Goal: Task Accomplishment & Management: Complete application form

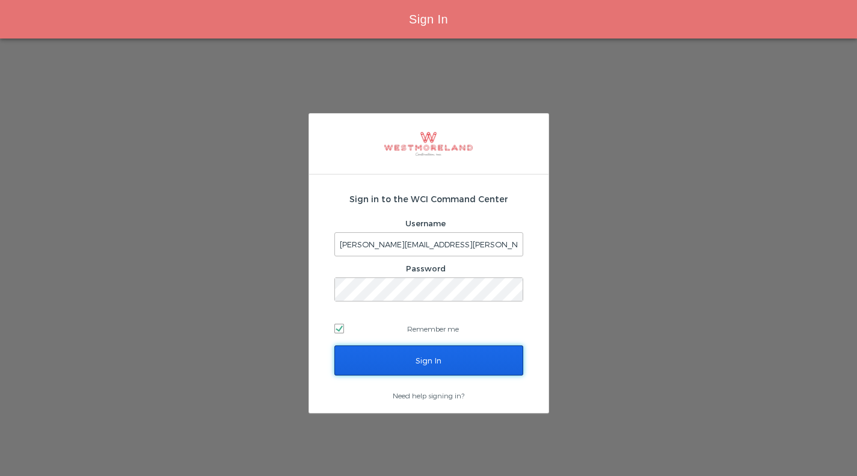
click at [449, 355] on input "Sign In" at bounding box center [428, 360] width 189 height 30
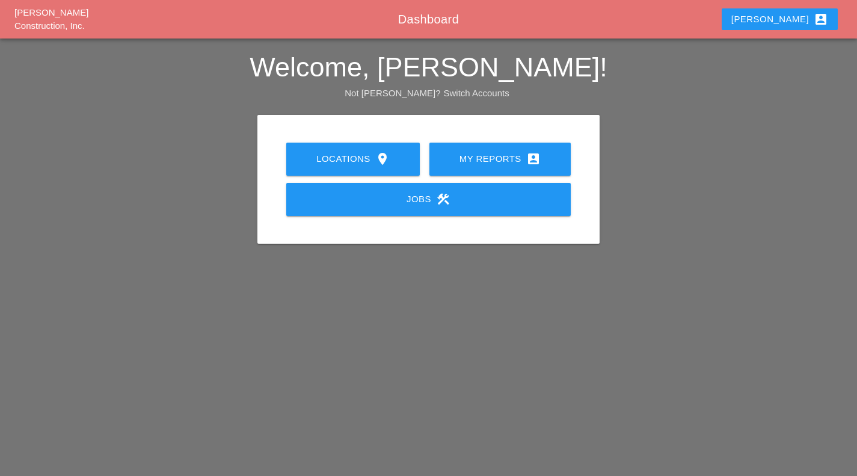
click at [498, 156] on div "My Reports account_box" at bounding box center [500, 159] width 103 height 14
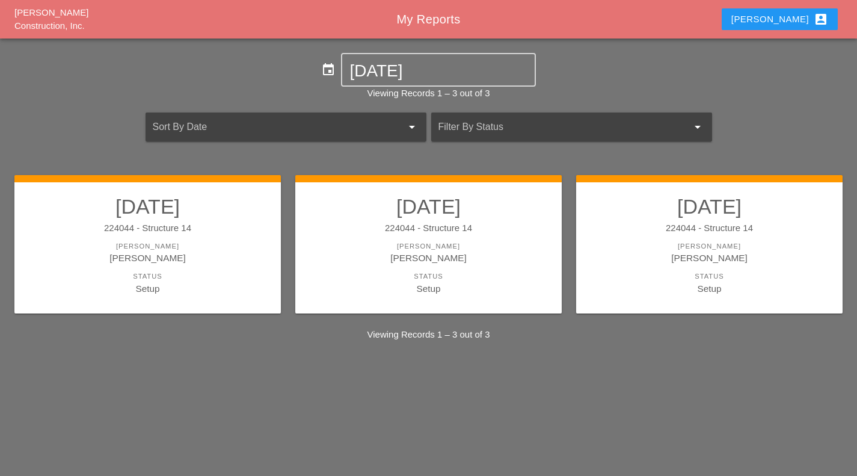
click at [644, 279] on div "Status" at bounding box center [709, 276] width 242 height 10
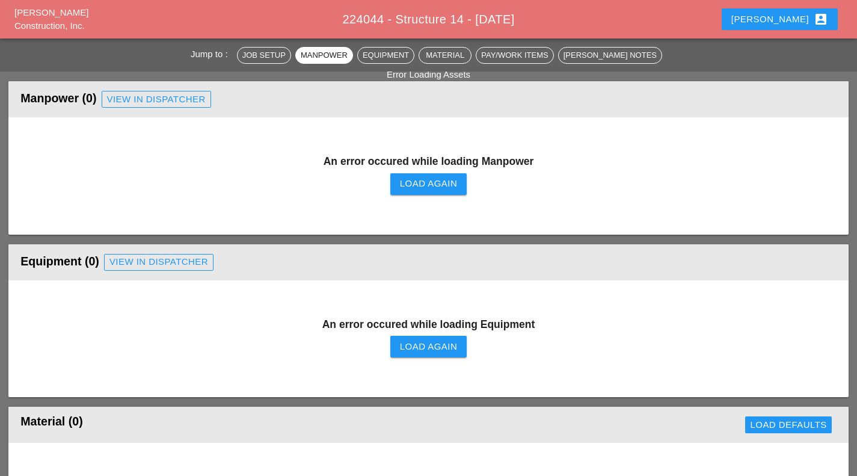
scroll to position [594, 0]
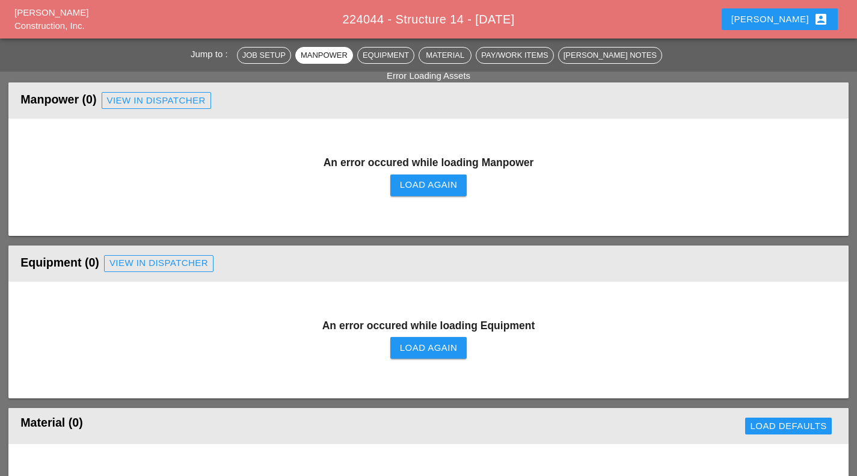
click at [439, 197] on div "An error occured while loading Manpower Load Again" at bounding box center [428, 177] width 816 height 45
click at [440, 194] on button "Load Again" at bounding box center [428, 185] width 76 height 22
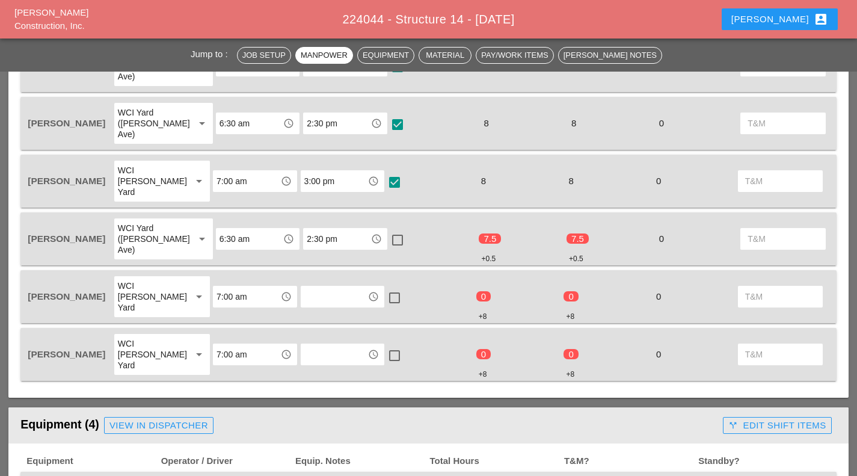
scroll to position [689, 0]
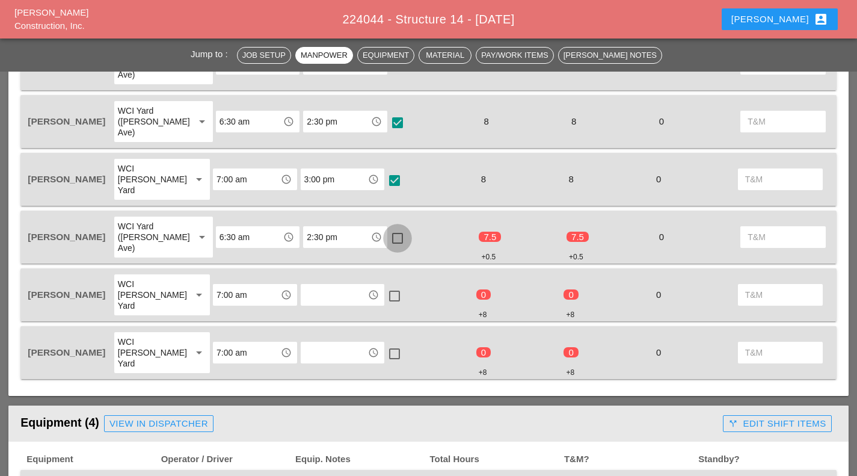
click at [387, 228] on div at bounding box center [397, 238] width 20 height 20
checkbox input "true"
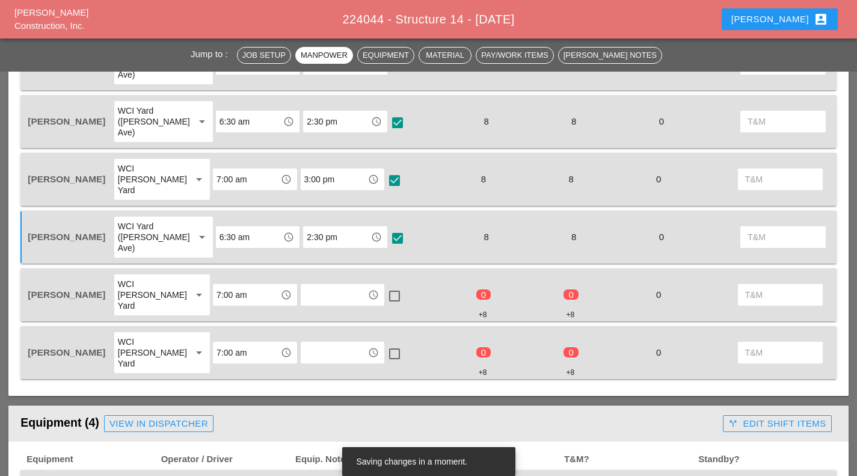
click at [331, 285] on input "text" at bounding box center [334, 294] width 60 height 19
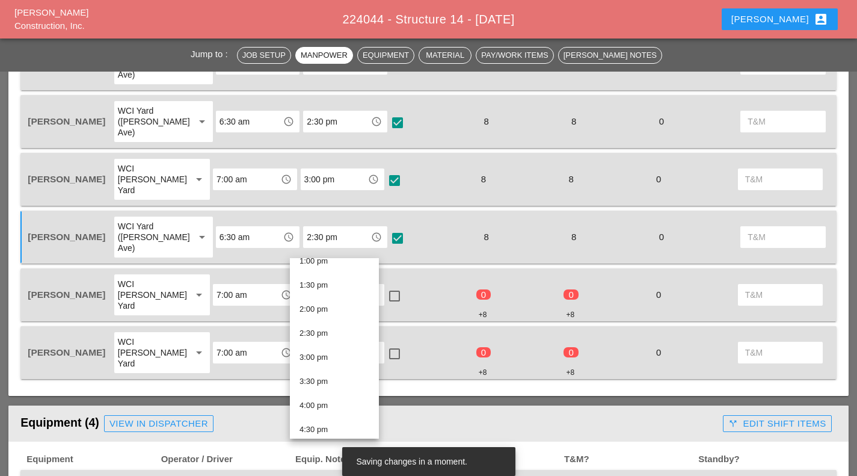
scroll to position [639, 0]
click at [344, 357] on div "3:00 pm" at bounding box center [335, 355] width 70 height 14
type input "3:00 pm"
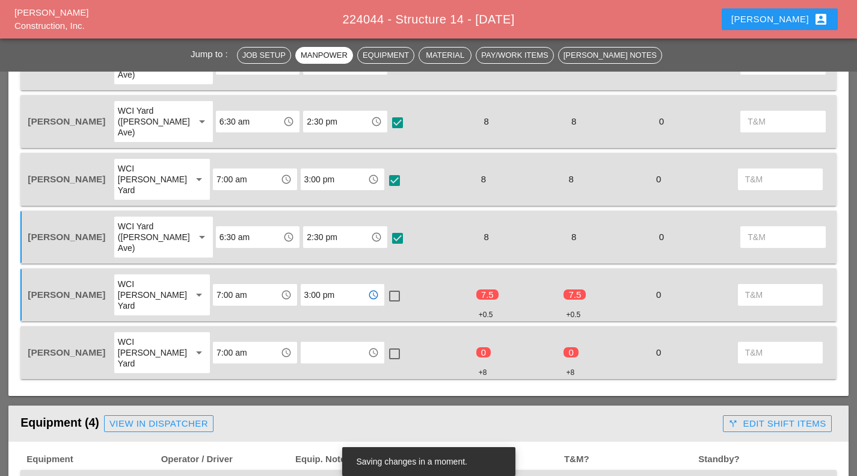
click at [385, 286] on div at bounding box center [394, 296] width 20 height 20
checkbox input "true"
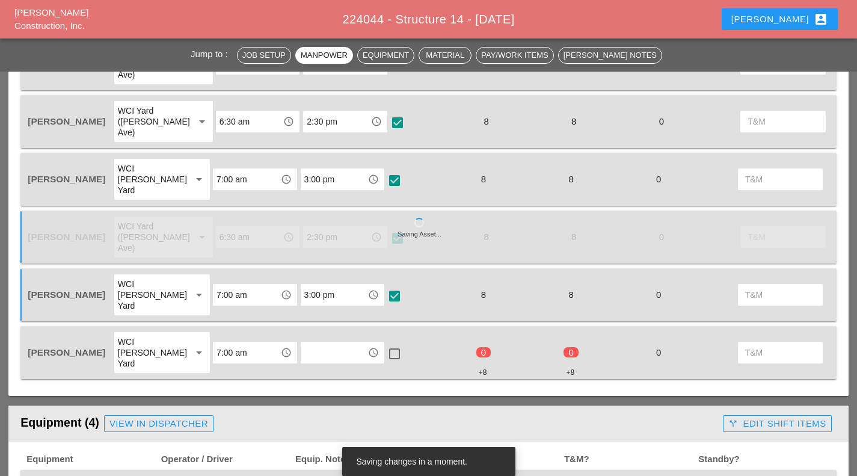
click at [332, 343] on input "text" at bounding box center [334, 352] width 60 height 19
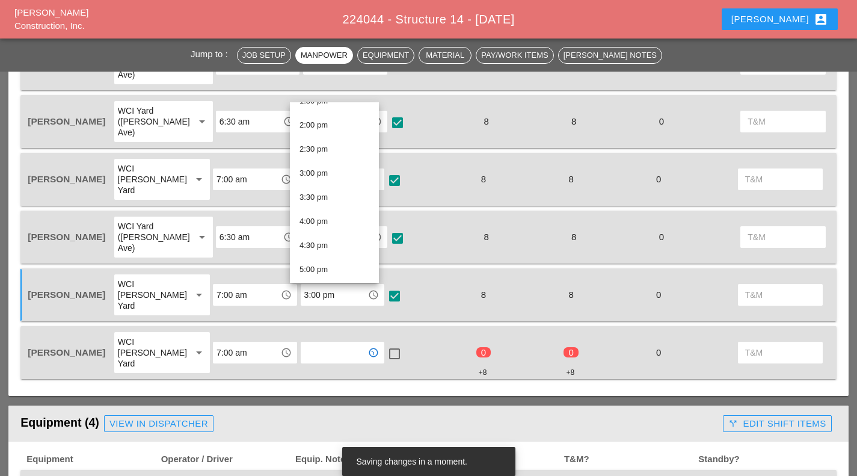
scroll to position [666, 0]
click at [331, 170] on div "3:00 pm" at bounding box center [335, 172] width 70 height 14
type input "3:00 pm"
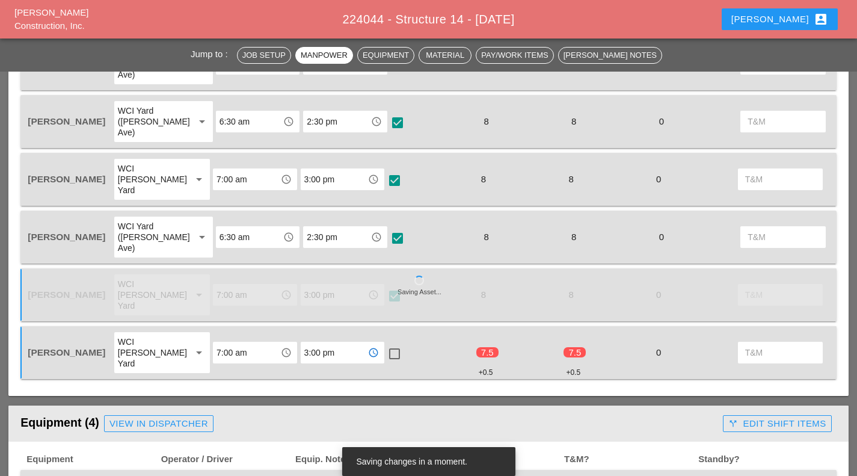
click at [384, 343] on div at bounding box center [394, 353] width 20 height 20
checkbox input "true"
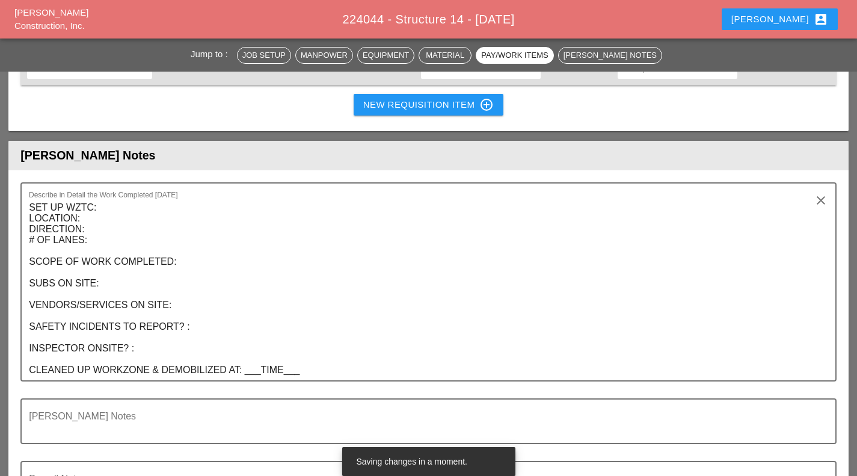
scroll to position [1661, 0]
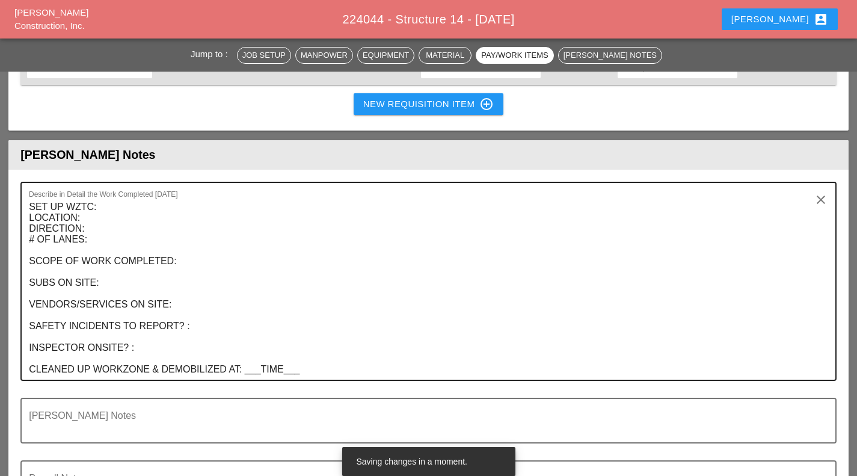
click at [109, 197] on textarea "SET UP WZTC: LOCATION: DIRECTION: # OF LANES: SCOPE OF WORK COMPLETED: SUBS ON …" at bounding box center [424, 288] width 790 height 182
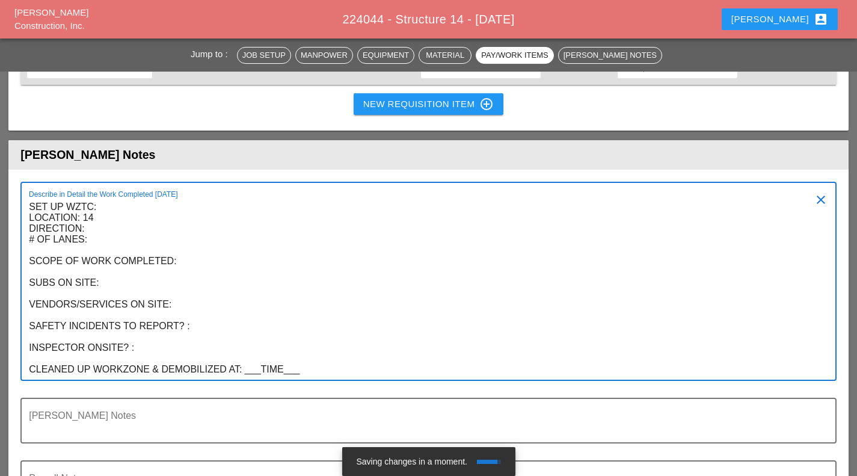
click at [106, 197] on textarea "SET UP WZTC: LOCATION: 14 DIRECTION: # OF LANES: SCOPE OF WORK COMPLETED: SUBS …" at bounding box center [424, 288] width 790 height 182
click at [113, 197] on textarea "SET UP WZTC: LOCATION: 14 DIRECTION: Center median # OF LANES: SCOPE OF WORK CO…" at bounding box center [424, 288] width 790 height 182
click at [183, 197] on textarea "SET UP WZTC: LOCATION: 14 DIRECTION: Center median # OF LANES: 1 SCOPE OF WORK …" at bounding box center [424, 288] width 790 height 182
click at [222, 202] on textarea "SET UP WZTC: LOCATION: 14 DIRECTION: Center median north bound side # OF LANES:…" at bounding box center [424, 288] width 790 height 182
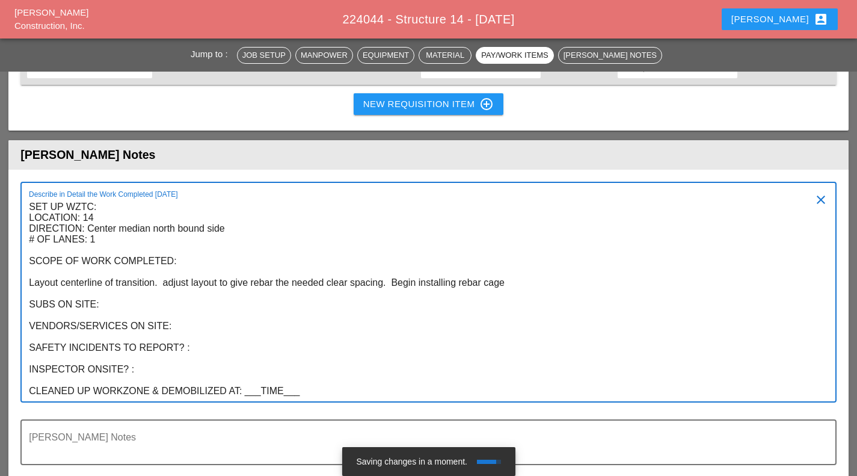
click at [123, 245] on textarea "SET UP WZTC: LOCATION: 14 DIRECTION: Center median north bound side # OF LANES:…" at bounding box center [424, 299] width 790 height 204
click at [129, 241] on textarea "SET UP WZTC: LOCATION: 14 DIRECTION: Center median north bound side # OF LANES:…" at bounding box center [424, 299] width 790 height 204
click at [215, 268] on textarea "SET UP WZTC: LOCATION: 14 DIRECTION: Center median north bound side # OF LANES:…" at bounding box center [424, 299] width 790 height 204
click at [223, 259] on textarea "SET UP WZTC: LOCATION: 14 DIRECTION: Center median north bound side # OF LANES:…" at bounding box center [424, 299] width 790 height 204
click at [221, 288] on textarea "SET UP WZTC: LOCATION: 14 DIRECTION: Center median north bound side # OF LANES:…" at bounding box center [424, 299] width 790 height 204
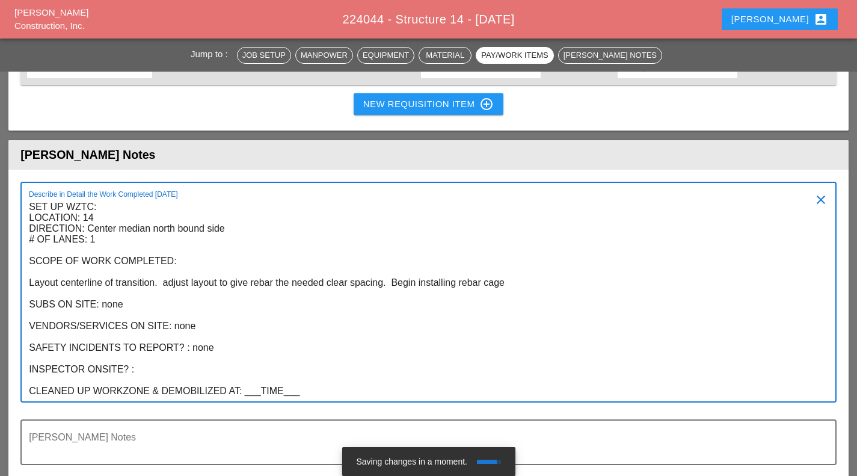
click at [173, 301] on textarea "SET UP WZTC: LOCATION: 14 DIRECTION: Center median north bound side # OF LANES:…" at bounding box center [424, 299] width 790 height 204
click at [251, 327] on textarea "SET UP WZTC: LOCATION: 14 DIRECTION: Center median north bound side # OF LANES:…" at bounding box center [424, 299] width 790 height 204
drag, startPoint x: 339, startPoint y: 324, endPoint x: 288, endPoint y: 333, distance: 52.0
click at [288, 333] on textarea "SET UP WZTC: LOCATION: 14 DIRECTION: Center median north bound side # OF LANES:…" at bounding box center [424, 299] width 790 height 204
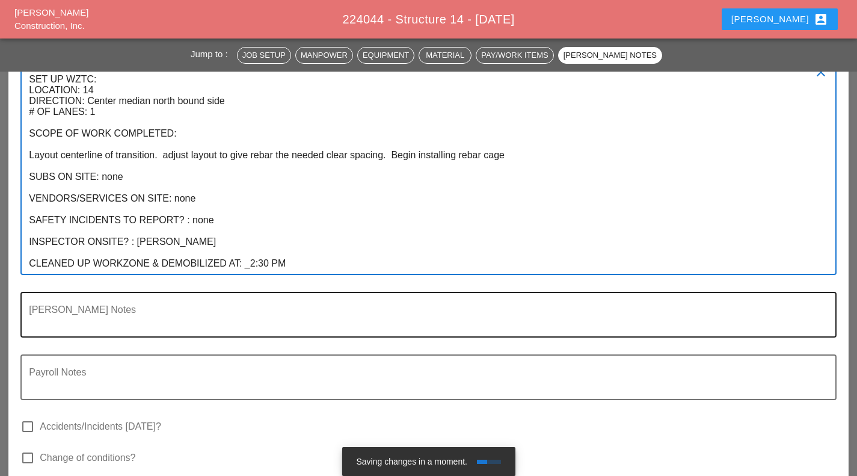
scroll to position [1783, 0]
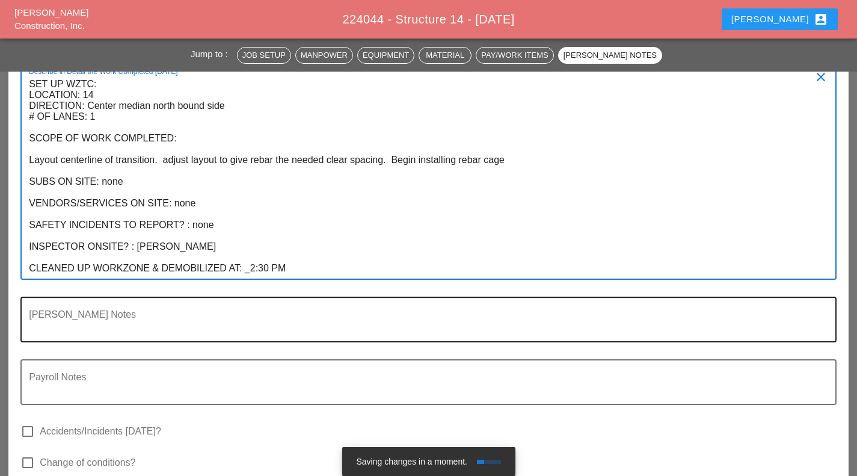
type textarea "SET UP WZTC: LOCATION: 14 DIRECTION: Center median north bound side # OF LANES:…"
click at [141, 312] on textarea "Foreman's Notes" at bounding box center [424, 326] width 790 height 29
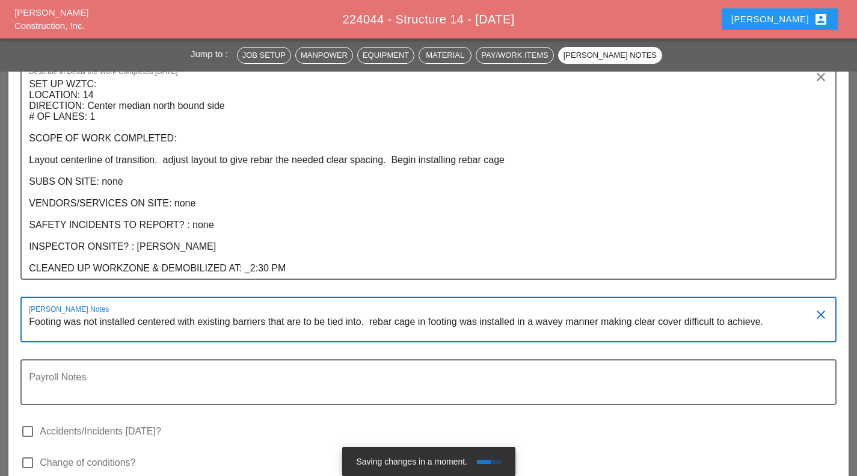
click at [635, 312] on textarea "Footing was not installed centered with existing barriers that are to be tied i…" at bounding box center [424, 326] width 790 height 29
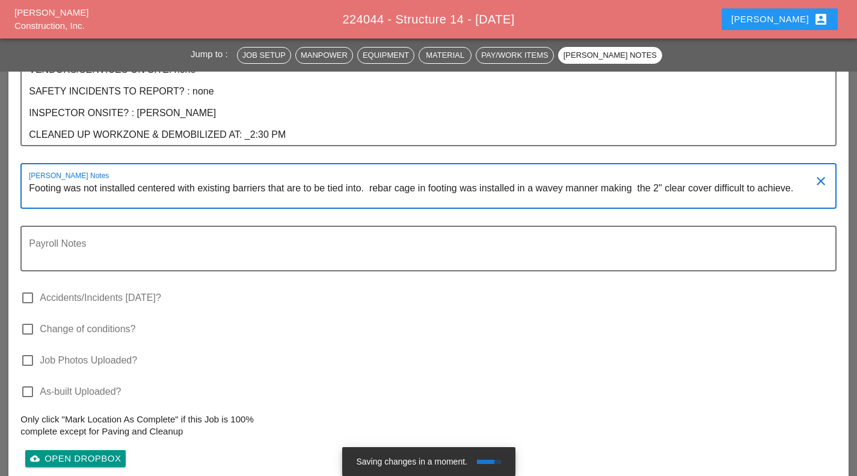
scroll to position [1924, 0]
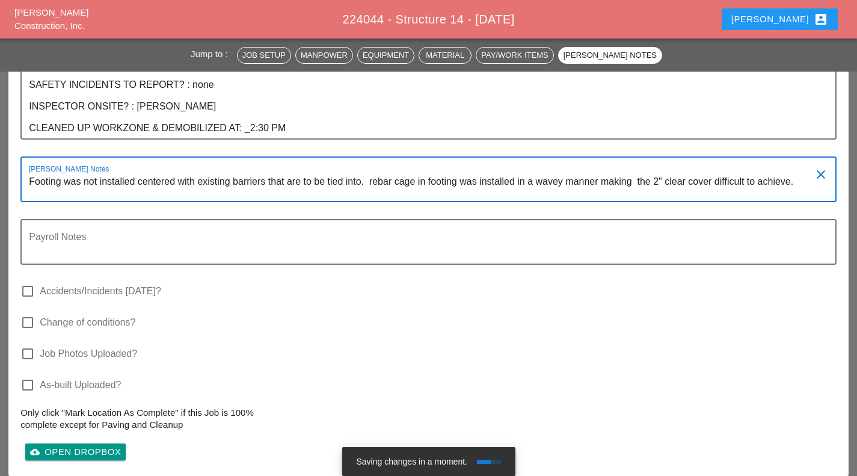
type textarea "Footing was not installed centered with existing barriers that are to be tied i…"
click at [66, 348] on label "Job Photos Uploaded?" at bounding box center [88, 354] width 97 height 12
checkbox input "true"
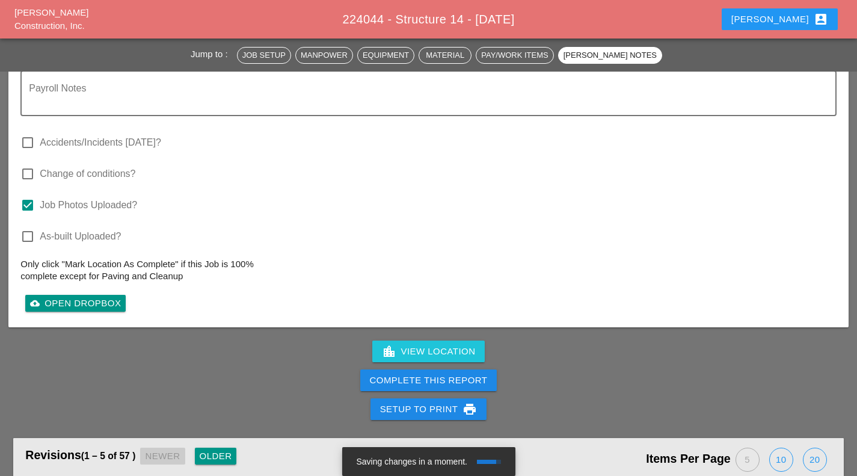
scroll to position [2090, 0]
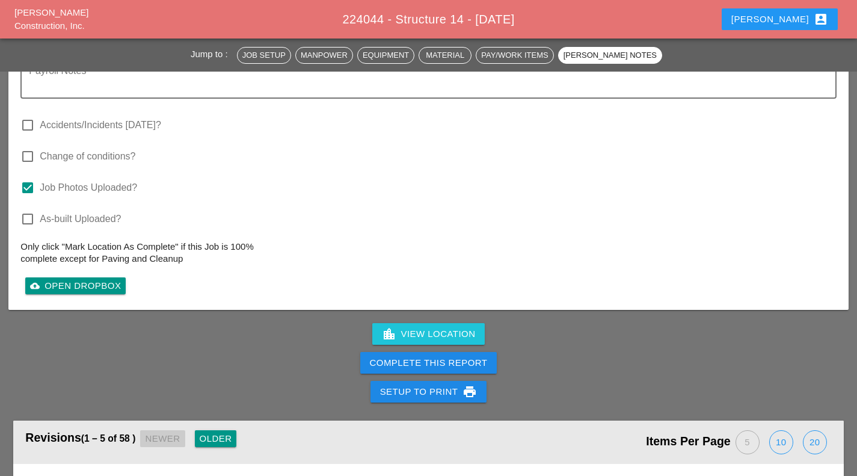
click at [494, 352] on button "Complete This Report" at bounding box center [428, 363] width 137 height 22
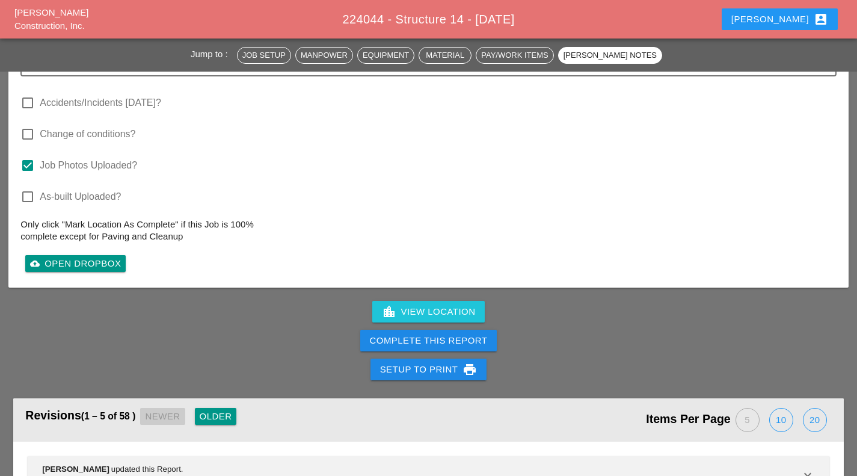
scroll to position [2114, 0]
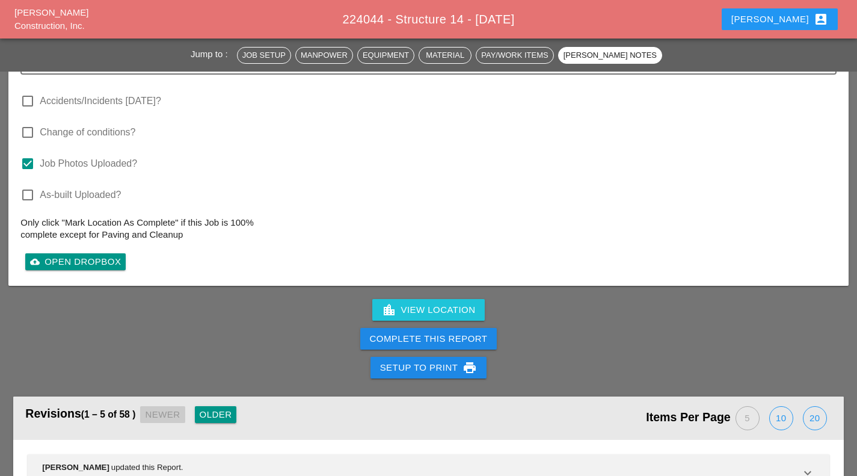
click at [405, 332] on div "Complete This Report" at bounding box center [429, 339] width 118 height 14
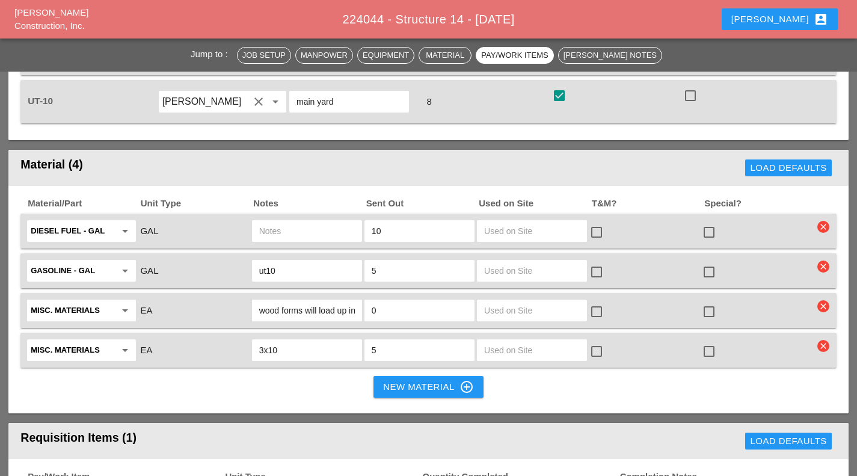
scroll to position [1090, 0]
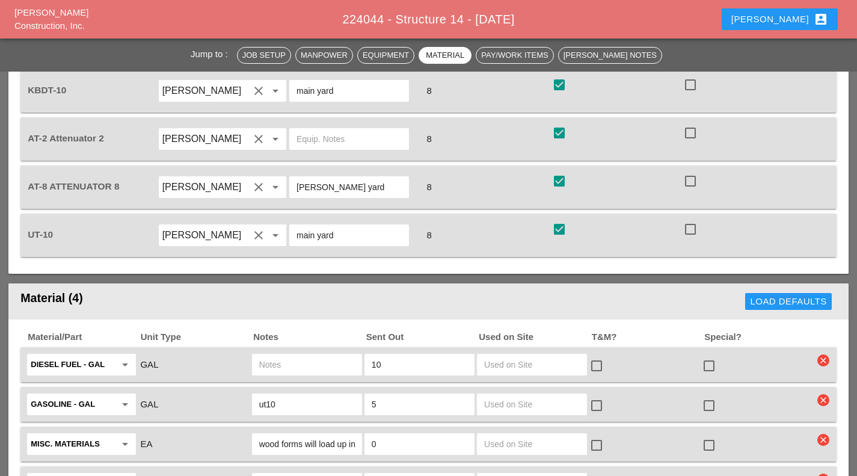
click at [798, 13] on div "[PERSON_NAME] account_box" at bounding box center [779, 19] width 97 height 14
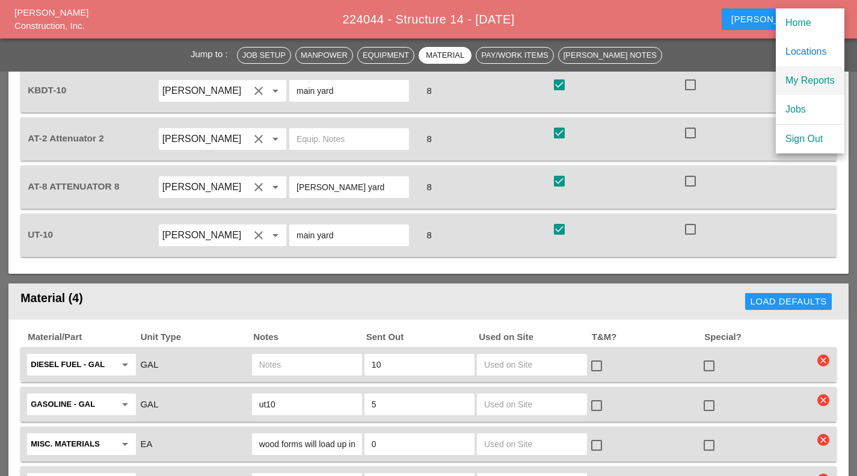
click at [821, 72] on link "My Reports" at bounding box center [810, 80] width 69 height 29
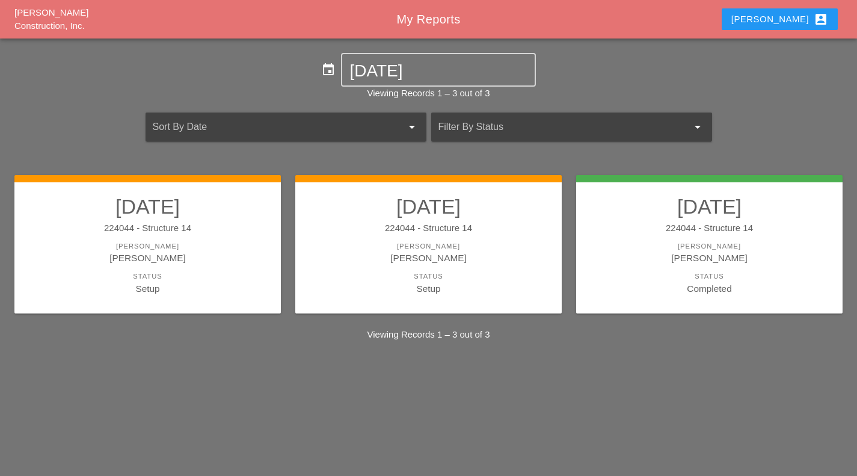
click at [448, 270] on link "08/26/2025 224044 - Structure 14 Foreman Filipe Silva Status Setup" at bounding box center [428, 244] width 242 height 101
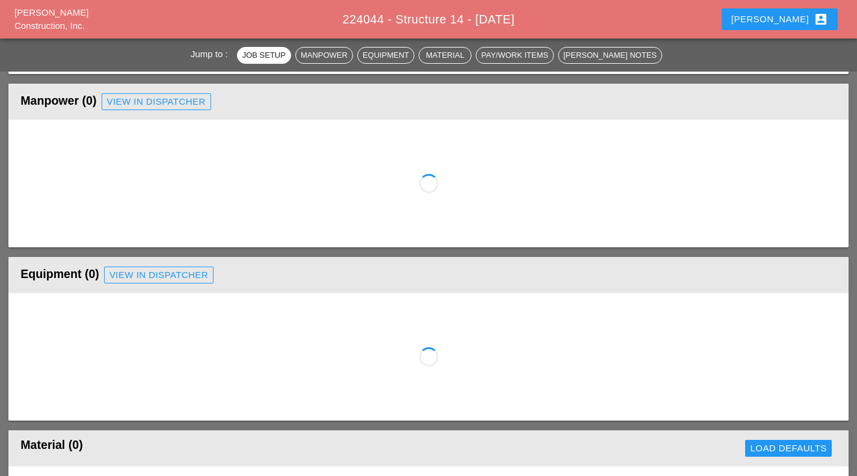
scroll to position [591, 0]
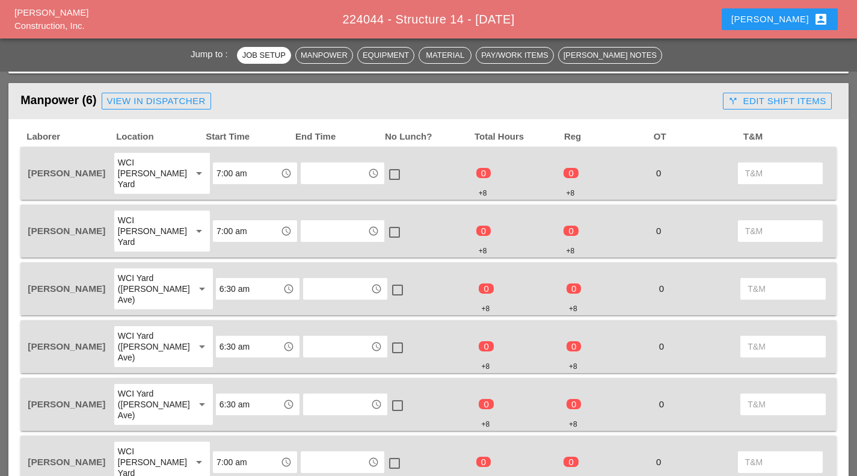
click at [229, 170] on input "7:00 am" at bounding box center [247, 173] width 60 height 19
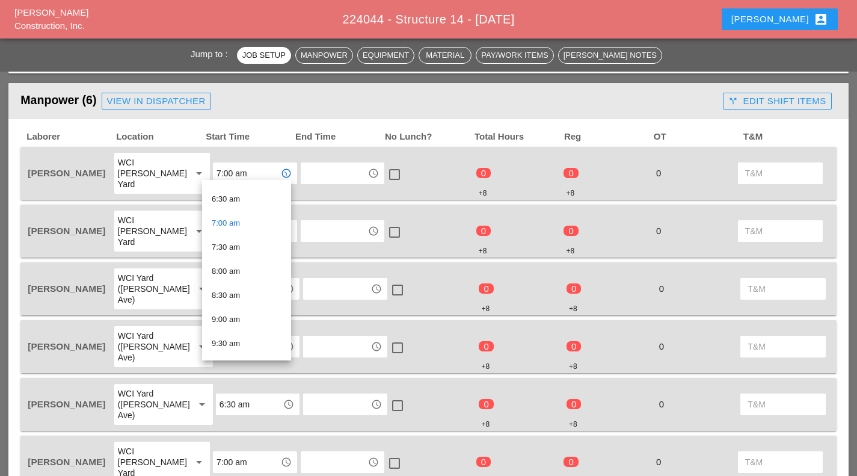
scroll to position [285, 0]
click at [252, 223] on div "6:30 am" at bounding box center [247, 222] width 70 height 14
type input "6:30 am"
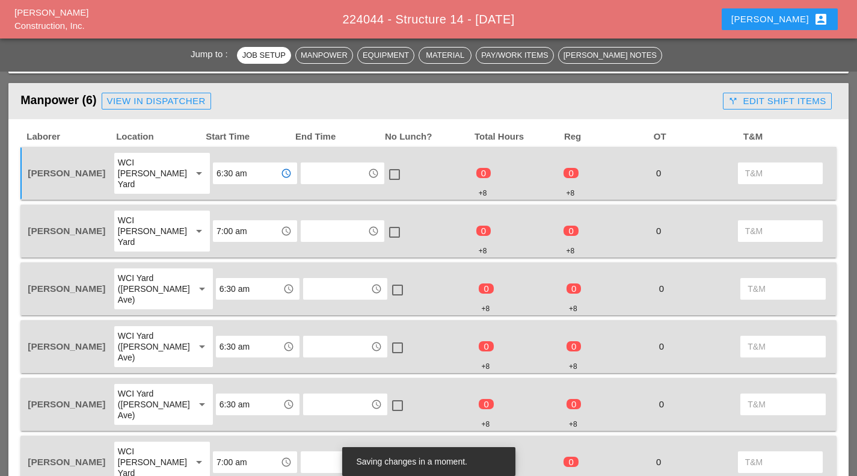
click at [239, 221] on input "7:00 am" at bounding box center [247, 230] width 60 height 19
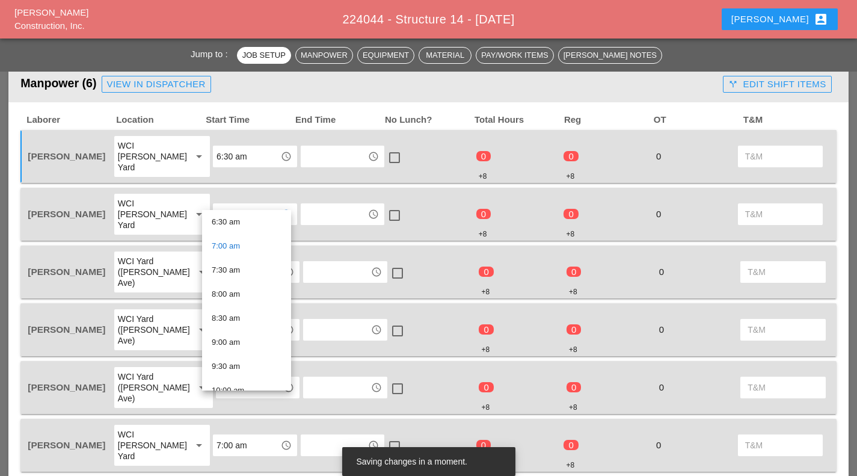
scroll to position [315, 0]
click at [242, 223] on div "6:30 am" at bounding box center [247, 222] width 70 height 14
type input "6:30 am"
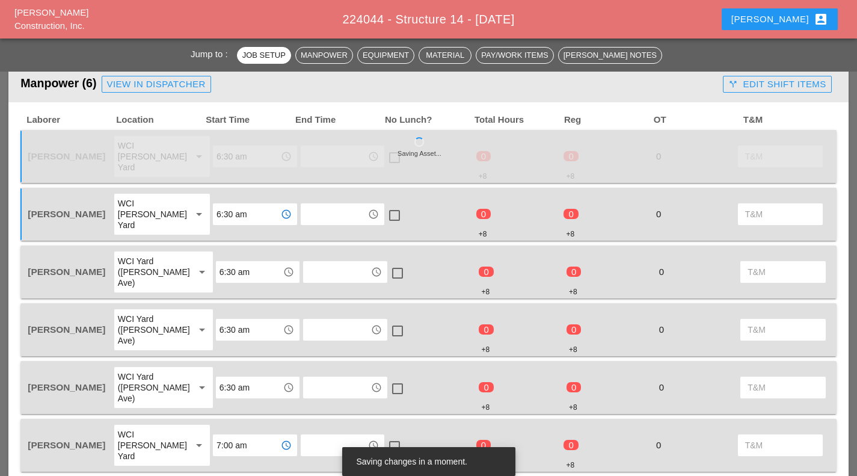
click at [237, 435] on input "7:00 am" at bounding box center [247, 444] width 60 height 19
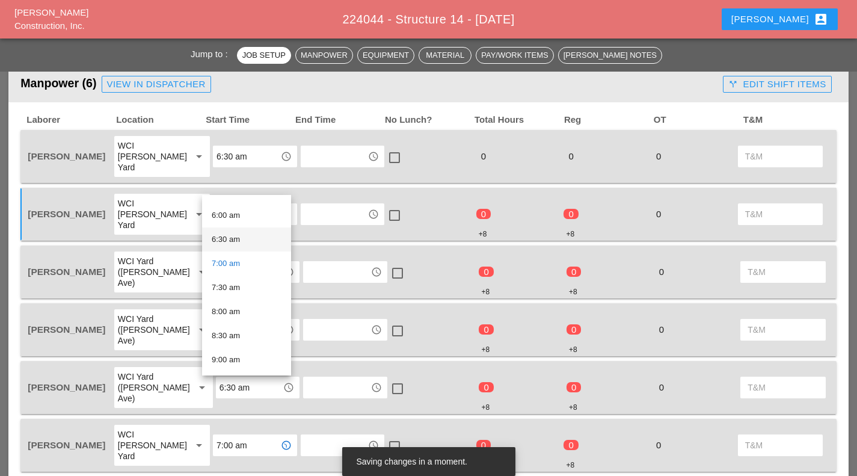
scroll to position [279, 0]
click at [255, 247] on div "6:30 am" at bounding box center [247, 243] width 70 height 14
type input "6:30 am"
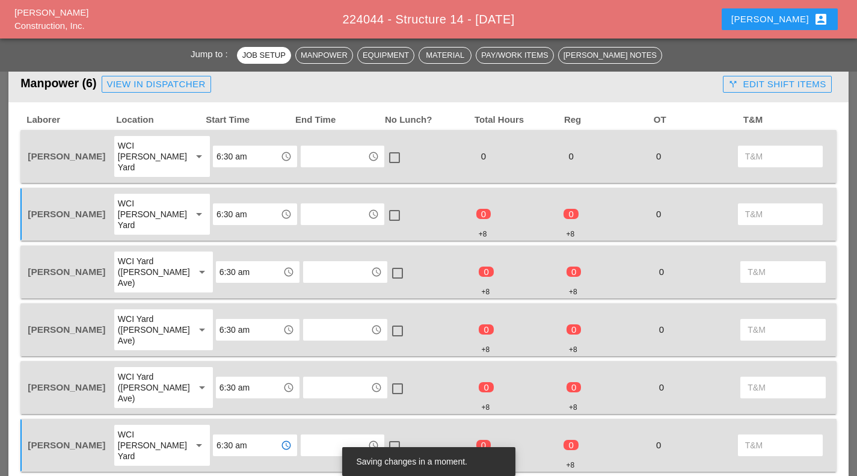
click at [320, 147] on input "text" at bounding box center [334, 156] width 60 height 19
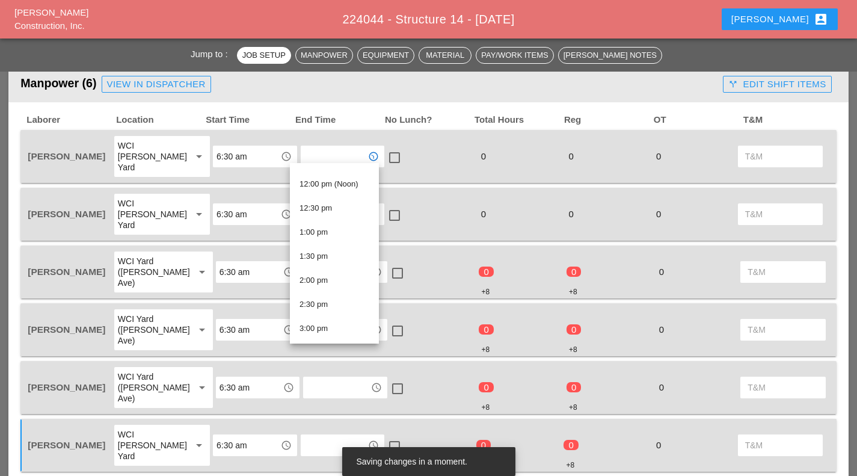
scroll to position [581, 0]
click at [333, 293] on div "2:30 pm" at bounding box center [335, 294] width 70 height 14
type input "2:30 pm"
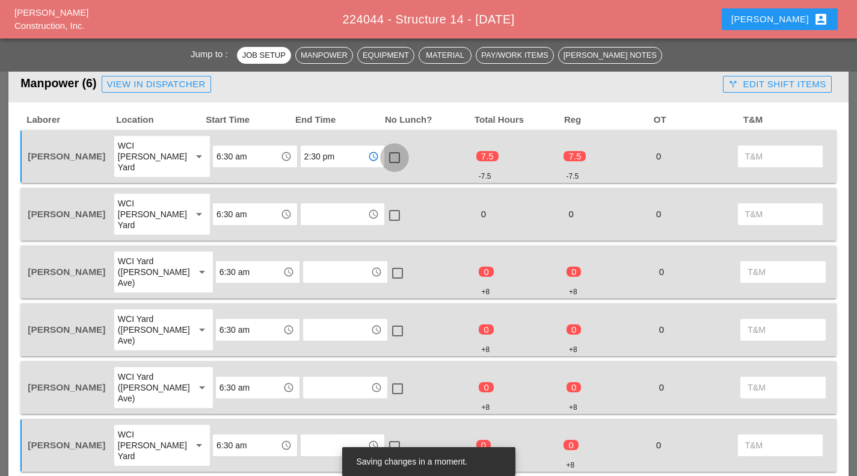
click at [384, 153] on div at bounding box center [394, 157] width 20 height 20
checkbox input "true"
click at [312, 205] on input "text" at bounding box center [334, 214] width 60 height 19
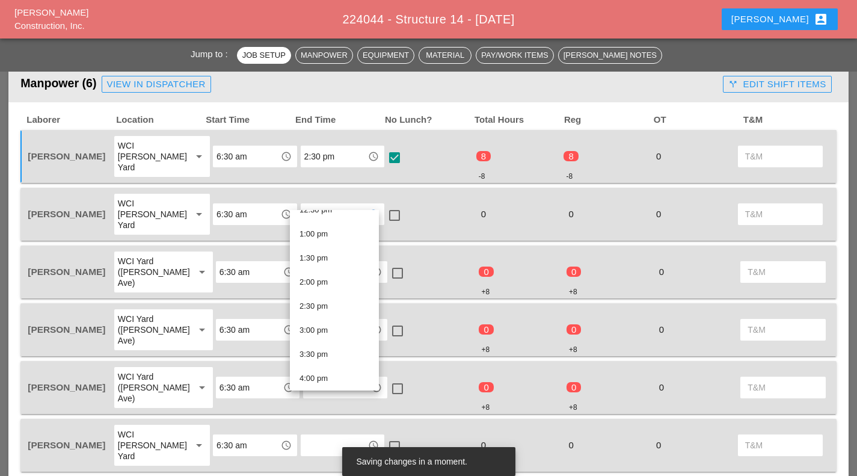
scroll to position [617, 0]
click at [335, 303] on div "2:30 pm" at bounding box center [335, 305] width 70 height 14
type input "2:30 pm"
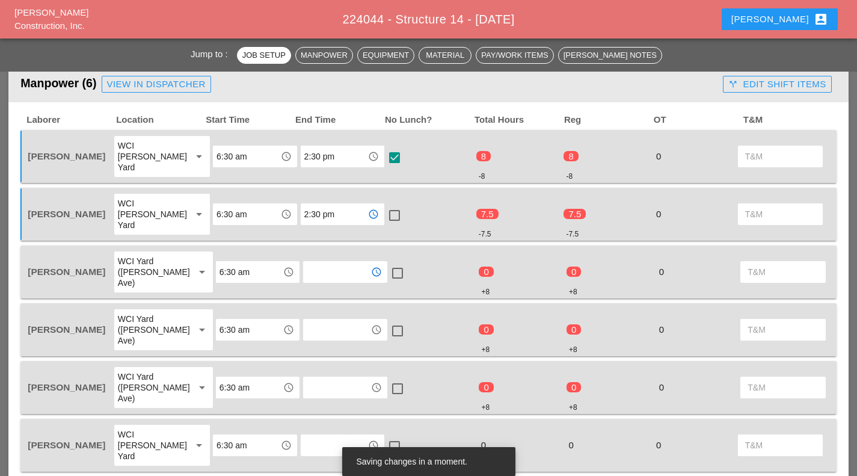
click at [310, 262] on input "text" at bounding box center [337, 271] width 60 height 19
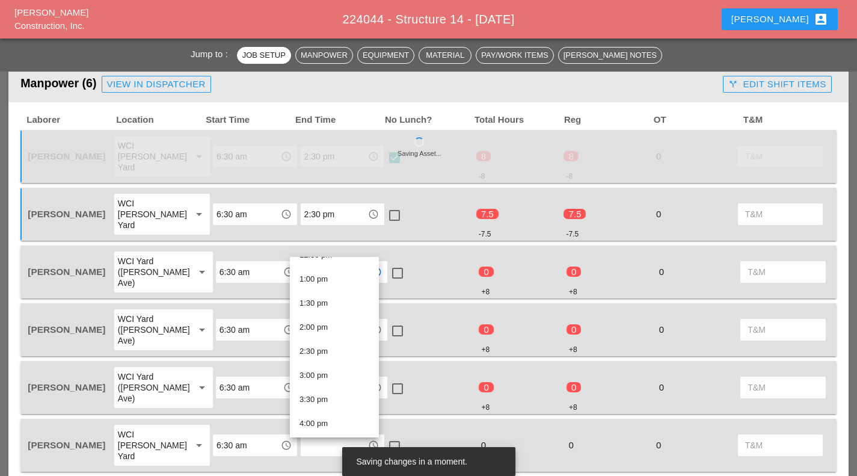
scroll to position [618, 0]
click at [330, 354] on div "2:30 pm" at bounding box center [335, 350] width 70 height 14
type input "2:30 pm"
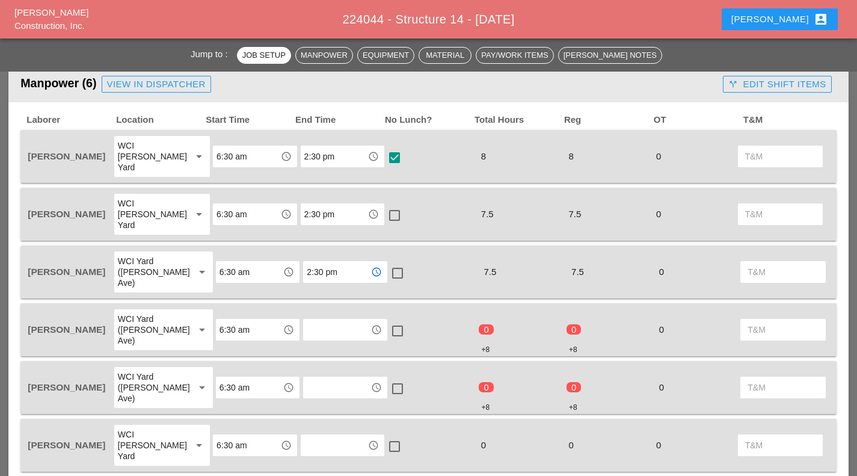
click at [327, 319] on div "access_time" at bounding box center [345, 330] width 84 height 22
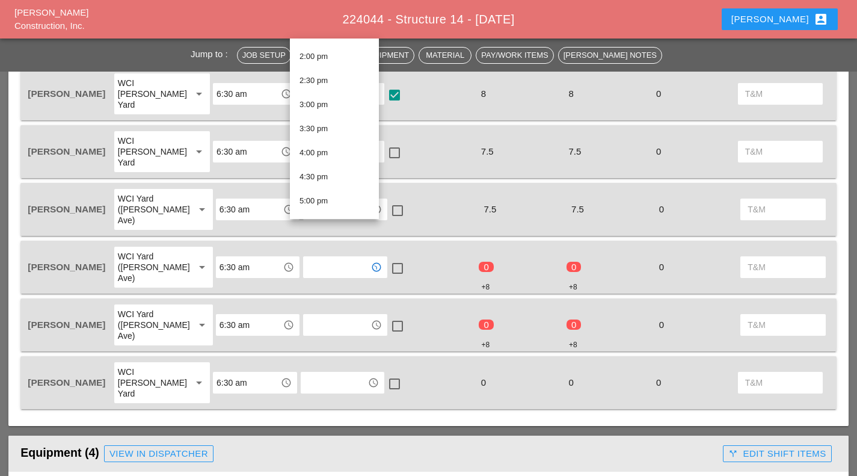
scroll to position [671, 0]
click at [315, 80] on div "2:30 pm" at bounding box center [335, 80] width 70 height 14
type input "2:30 pm"
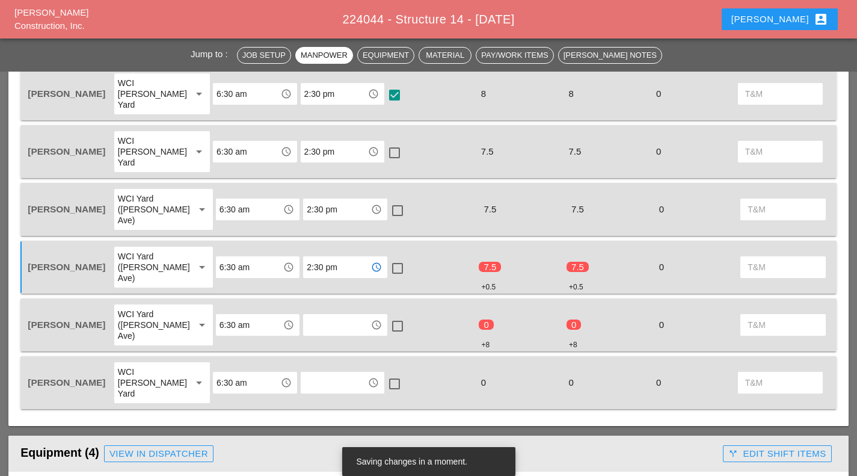
click at [387, 258] on div at bounding box center [397, 268] width 20 height 20
checkbox input "true"
click at [387, 200] on div at bounding box center [397, 210] width 20 height 20
checkbox input "true"
click at [387, 143] on div at bounding box center [394, 153] width 20 height 20
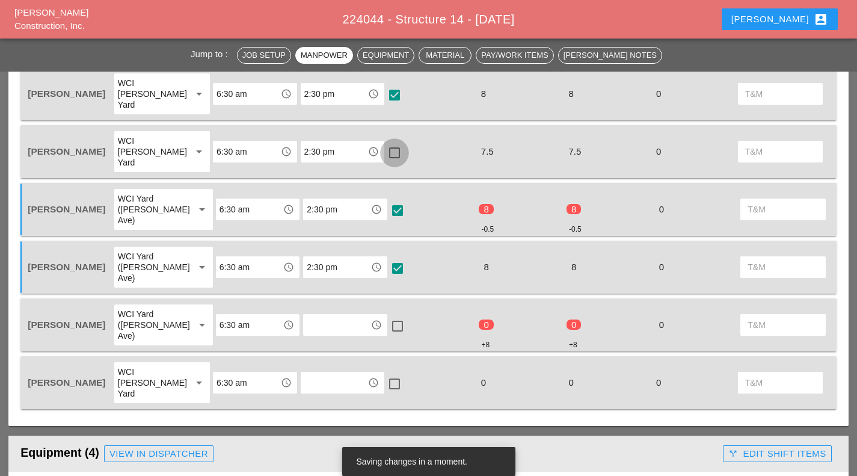
checkbox input "true"
click at [321, 315] on input "text" at bounding box center [337, 324] width 60 height 19
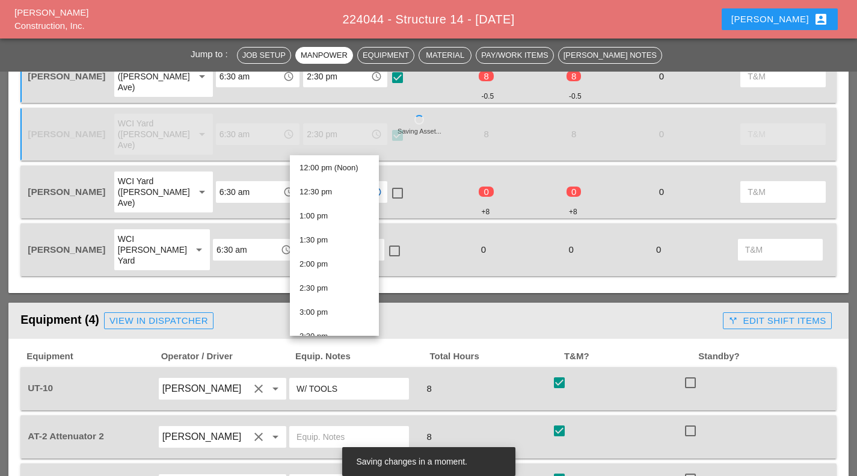
scroll to position [584, 0]
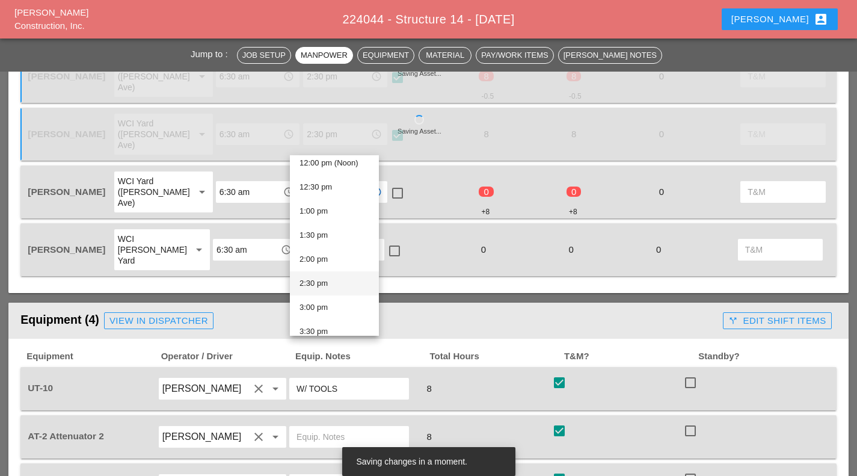
click at [337, 280] on div "2:30 pm" at bounding box center [335, 283] width 70 height 14
type input "2:30 pm"
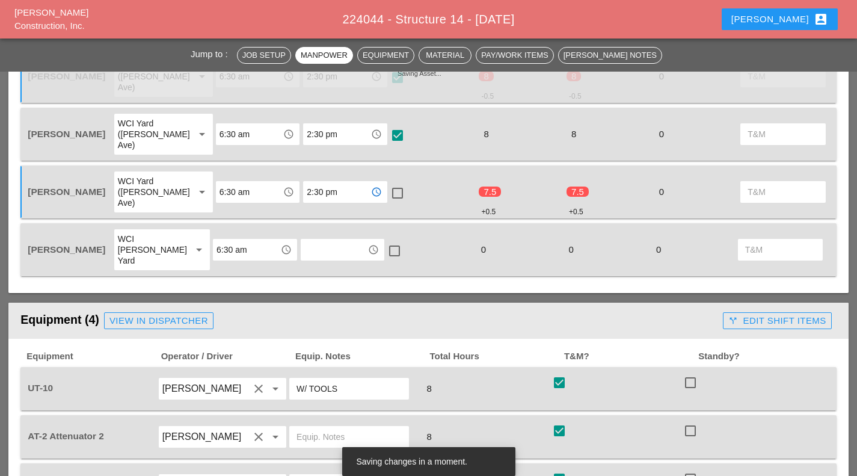
click at [304, 240] on input "text" at bounding box center [334, 249] width 60 height 19
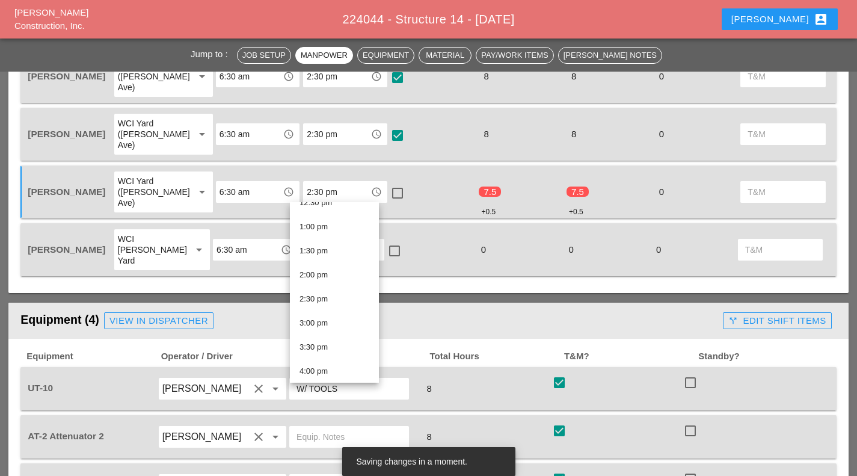
scroll to position [616, 0]
click at [323, 307] on div "2:30 pm" at bounding box center [335, 298] width 70 height 24
type input "2:30 pm"
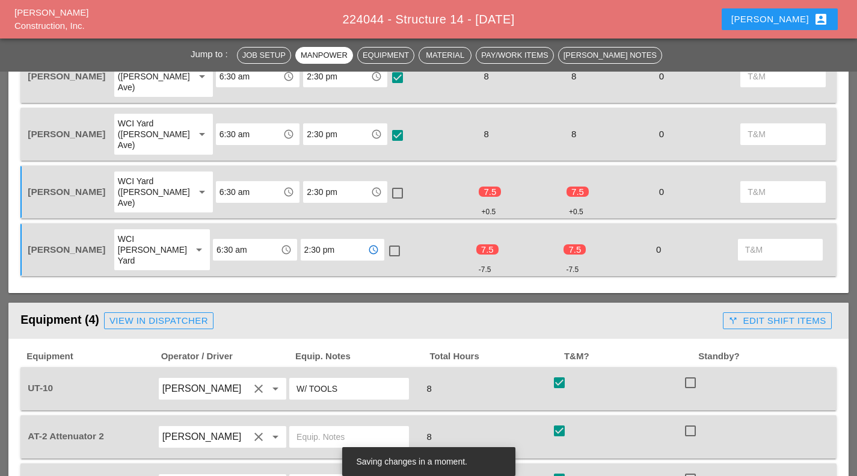
click at [389, 183] on div at bounding box center [397, 193] width 20 height 20
checkbox input "true"
click at [384, 241] on div at bounding box center [394, 251] width 20 height 20
checkbox input "true"
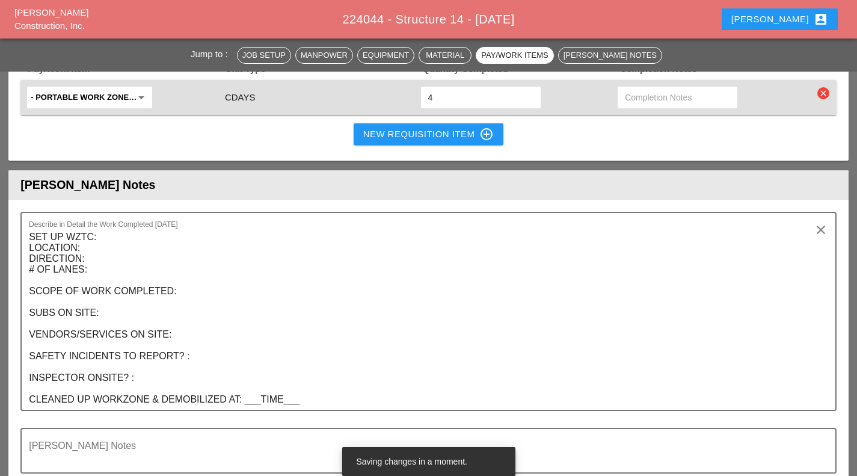
scroll to position [1643, 0]
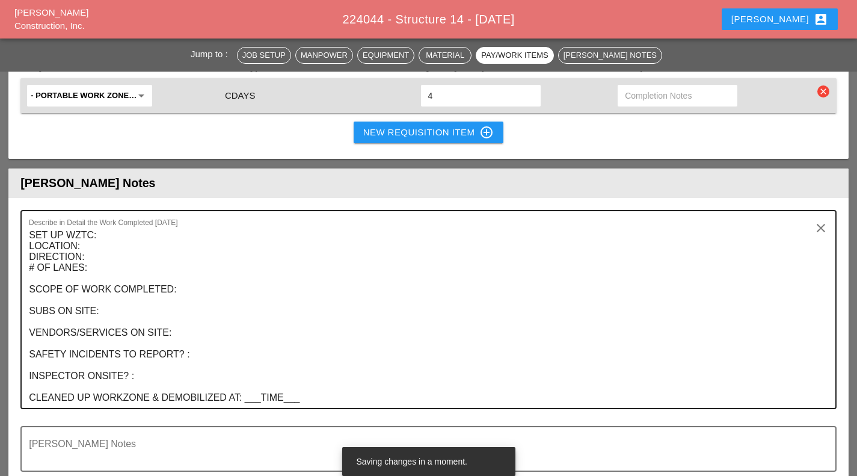
click at [97, 226] on textarea "SET UP WZTC: LOCATION: DIRECTION: # OF LANES: SCOPE OF WORK COMPLETED: SUBS ON …" at bounding box center [424, 317] width 790 height 182
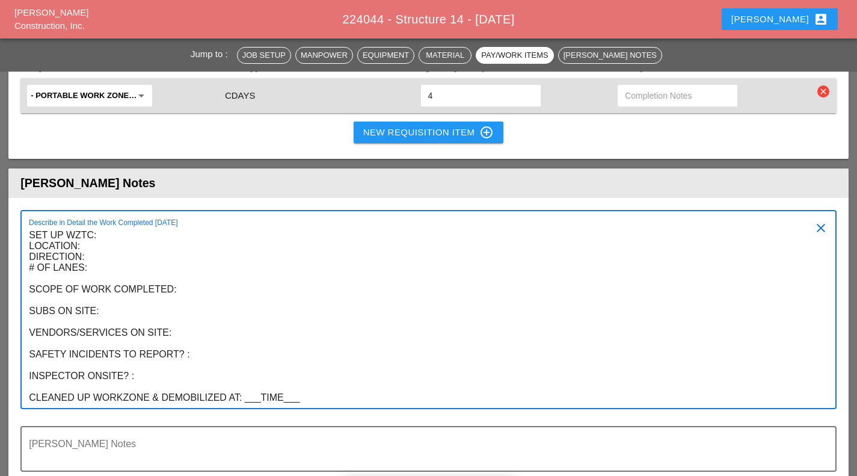
click at [93, 226] on textarea "SET UP WZTC: LOCATION: DIRECTION: # OF LANES: SCOPE OF WORK COMPLETED: SUBS ON …" at bounding box center [424, 317] width 790 height 182
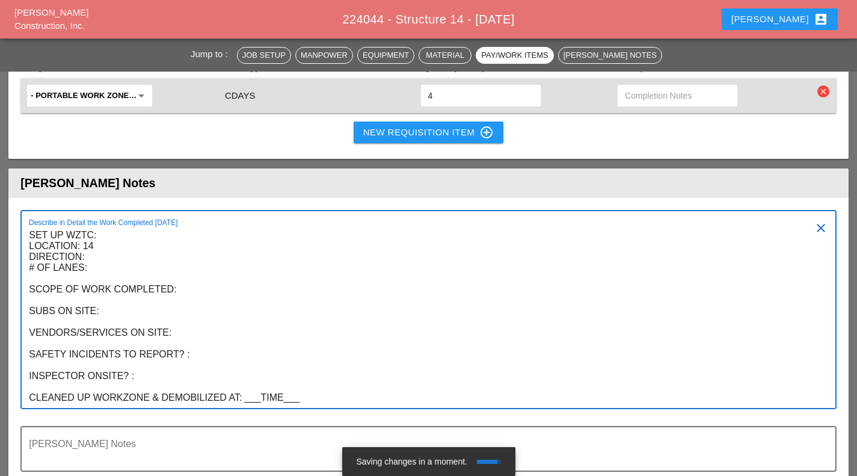
click at [96, 226] on textarea "SET UP WZTC: LOCATION: 14 DIRECTION: # OF LANES: SCOPE OF WORK COMPLETED: SUBS …" at bounding box center [424, 317] width 790 height 182
click at [121, 226] on textarea "SET UP WZTC: LOCATION: 14 DIRECTION: center median North bound side # OF LANES:…" at bounding box center [424, 317] width 790 height 182
click at [212, 226] on textarea "SET UP WZTC: LOCATION: 14 DIRECTION: center median North bound side # OF LANES:…" at bounding box center [424, 317] width 790 height 182
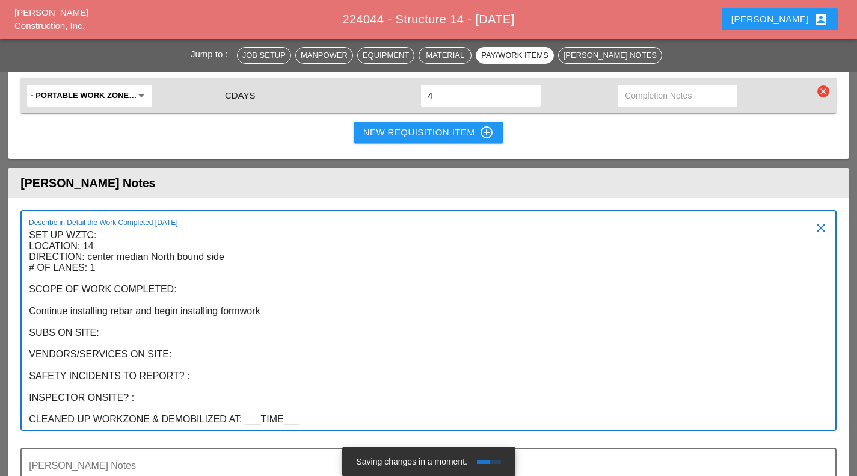
click at [131, 246] on textarea "SET UP WZTC: LOCATION: 14 DIRECTION: center median North bound side # OF LANES:…" at bounding box center [424, 328] width 790 height 204
click at [139, 268] on textarea "SET UP WZTC: LOCATION: 14 DIRECTION: center median North bound side # OF LANES:…" at bounding box center [424, 328] width 790 height 204
click at [214, 288] on textarea "SET UP WZTC: LOCATION: 14 DIRECTION: center median North bound side # OF LANES:…" at bounding box center [424, 328] width 790 height 204
click at [216, 315] on textarea "SET UP WZTC: LOCATION: 14 DIRECTION: center median North bound side # OF LANES:…" at bounding box center [424, 328] width 790 height 204
click at [168, 336] on textarea "SET UP WZTC: LOCATION: 14 DIRECTION: center median North bound side # OF LANES:…" at bounding box center [424, 328] width 790 height 204
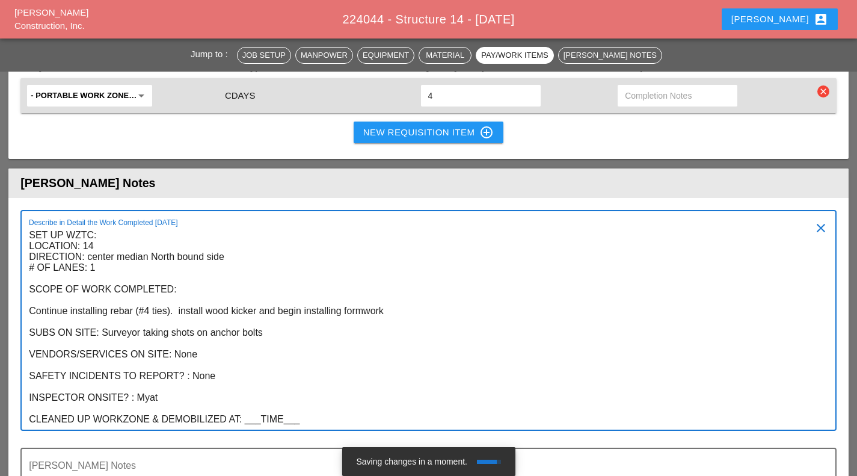
click at [246, 358] on textarea "SET UP WZTC: LOCATION: 14 DIRECTION: center median North bound side # OF LANES:…" at bounding box center [424, 328] width 790 height 204
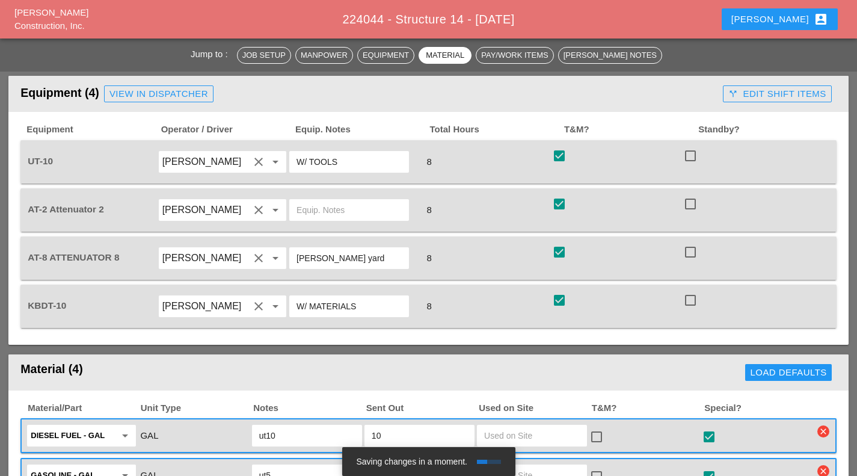
click at [390, 354] on header "Material (4) Load Defaults" at bounding box center [428, 372] width 840 height 36
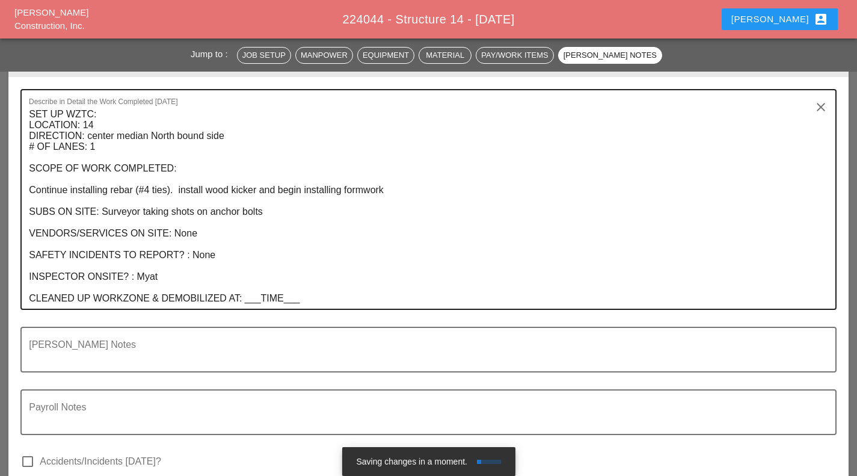
scroll to position [1765, 0]
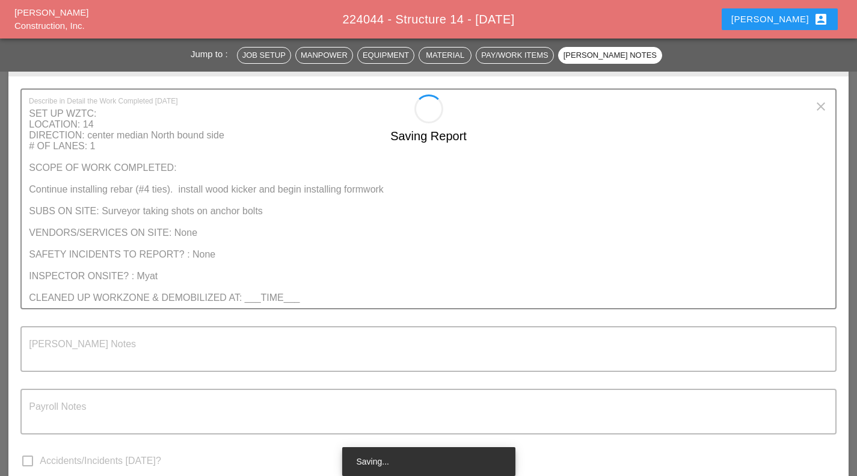
click at [249, 235] on div "Saving Report" at bounding box center [428, 378] width 840 height 569
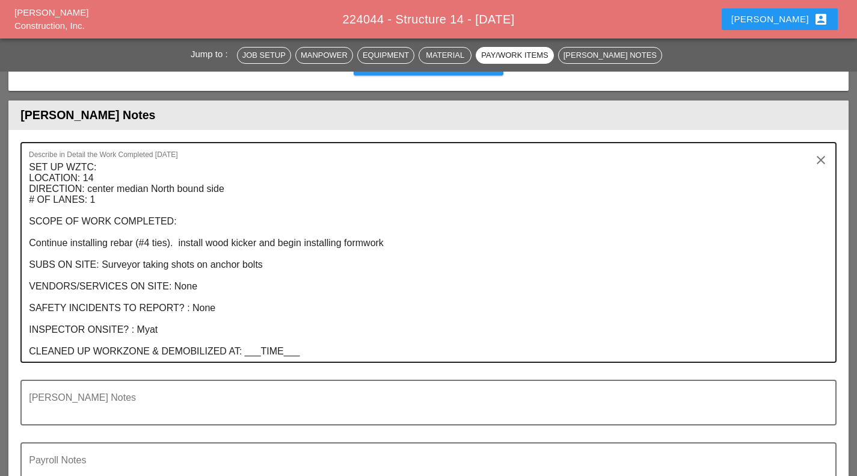
scroll to position [1723, 0]
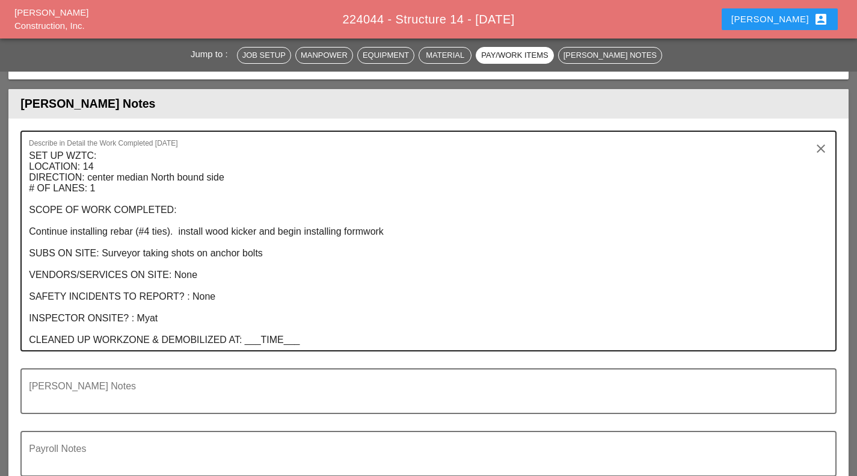
click at [32, 169] on textarea "SET UP WZTC: LOCATION: 14 DIRECTION: center median North bound side # OF LANES:…" at bounding box center [424, 248] width 790 height 204
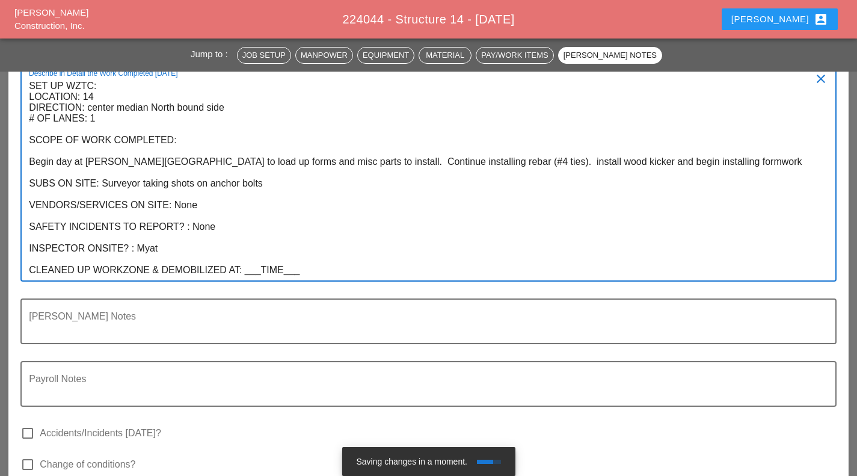
scroll to position [1793, 0]
click at [253, 204] on textarea "SET UP WZTC: LOCATION: 14 DIRECTION: center median North bound side # OF LANES:…" at bounding box center [424, 178] width 790 height 204
click at [262, 204] on textarea "SET UP WZTC: LOCATION: 14 DIRECTION: center median North bound side # OF LANES:…" at bounding box center [424, 178] width 790 height 204
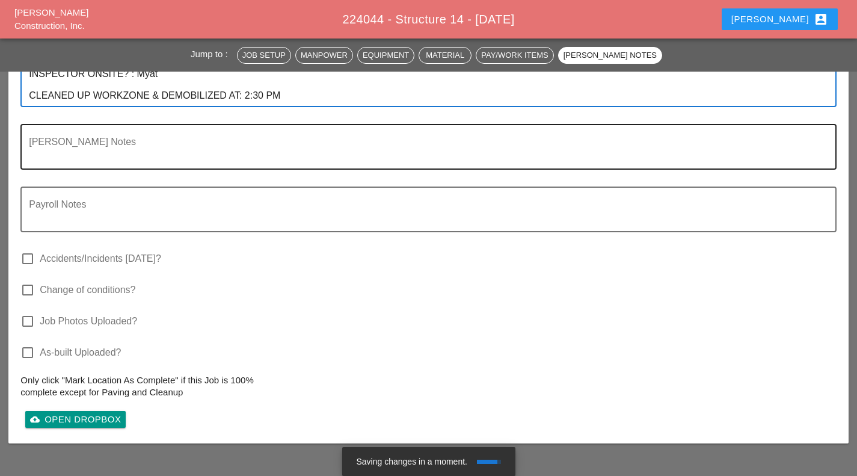
scroll to position [1968, 0]
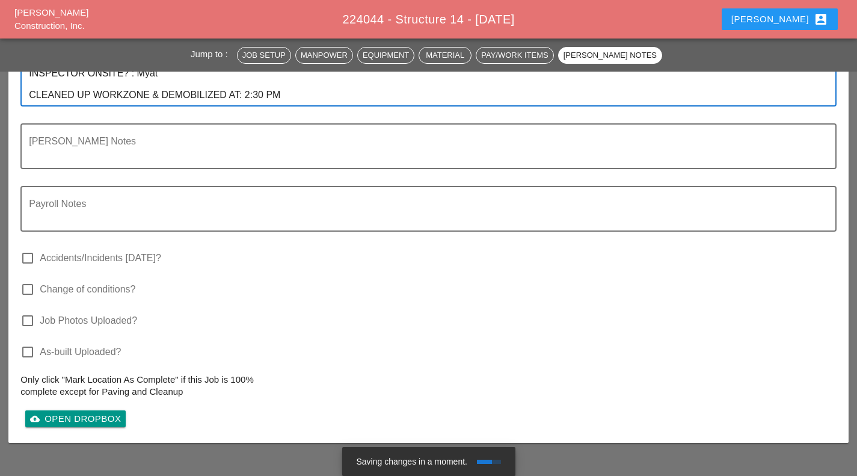
type textarea "SET UP WZTC: LOCATION: 14 DIRECTION: center median North bound side # OF LANES:…"
click at [28, 310] on div at bounding box center [27, 320] width 20 height 20
checkbox input "true"
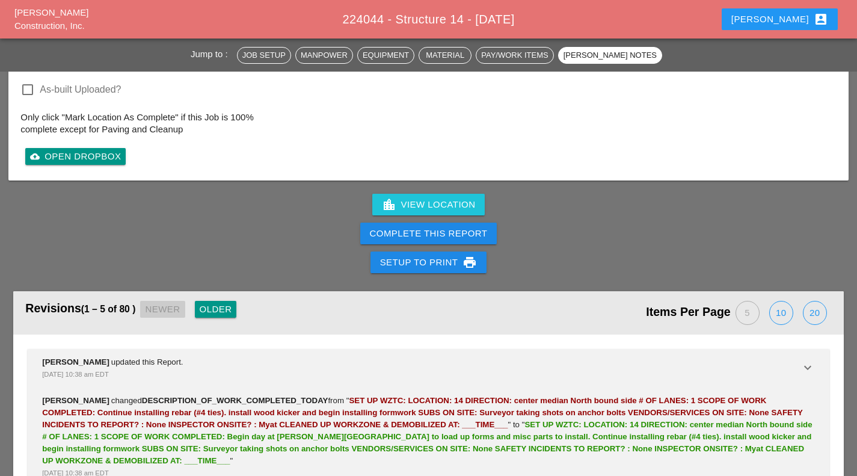
scroll to position [2229, 0]
click at [475, 227] on div "Complete This Report" at bounding box center [429, 234] width 118 height 14
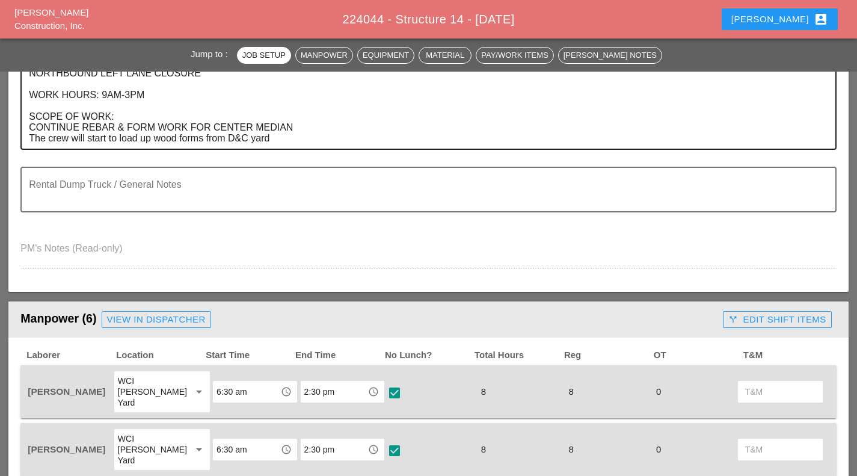
scroll to position [0, 0]
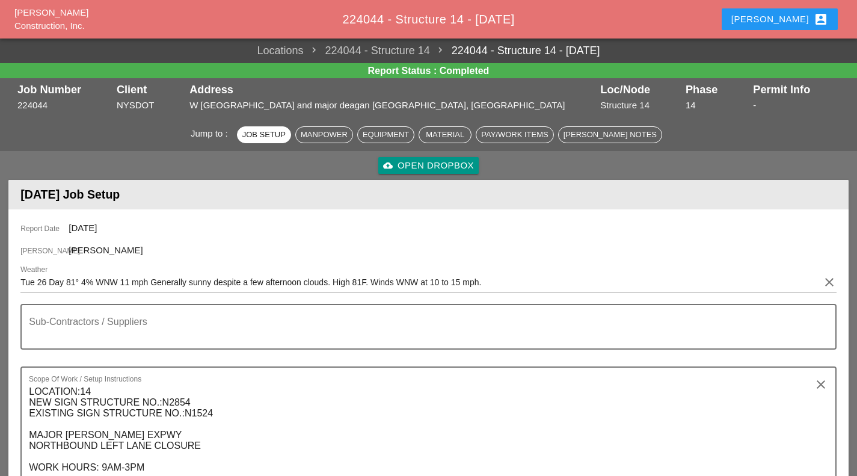
click at [827, 25] on icon "account_box" at bounding box center [821, 19] width 14 height 14
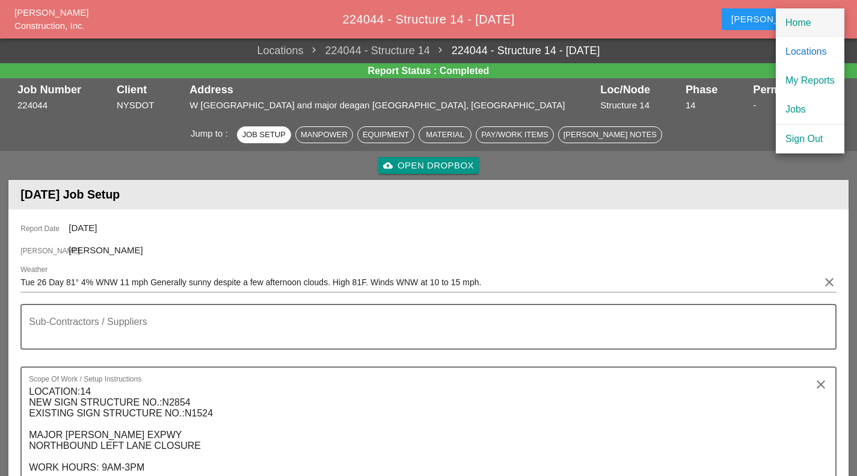
click at [803, 23] on div "Home" at bounding box center [810, 23] width 49 height 14
